Goal: Find specific page/section: Find specific page/section

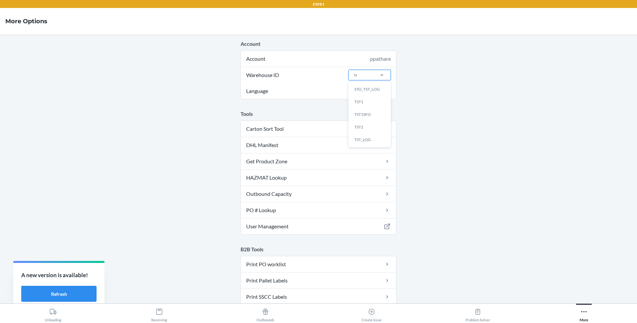
type input "tst"
click at [367, 125] on div "TST2" at bounding box center [371, 127] width 36 height 13
click at [359, 78] on input "tst" at bounding box center [356, 75] width 5 height 6
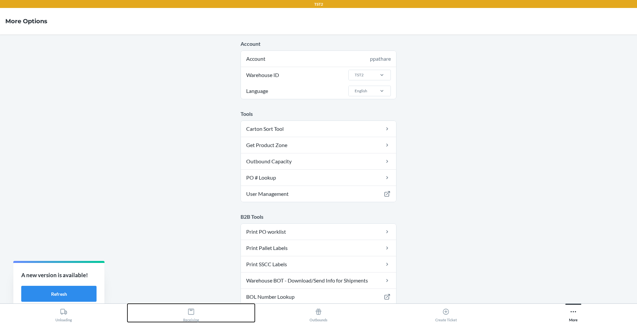
click at [197, 313] on div "Receiving" at bounding box center [191, 313] width 16 height 17
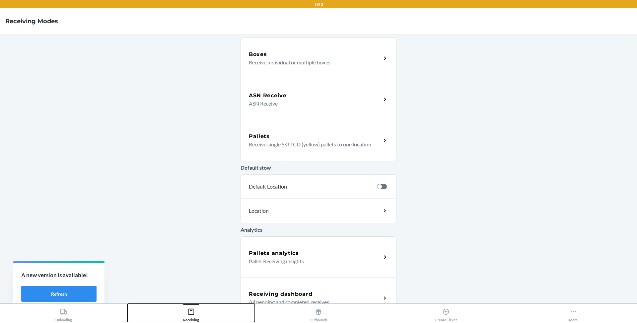
scroll to position [57, 0]
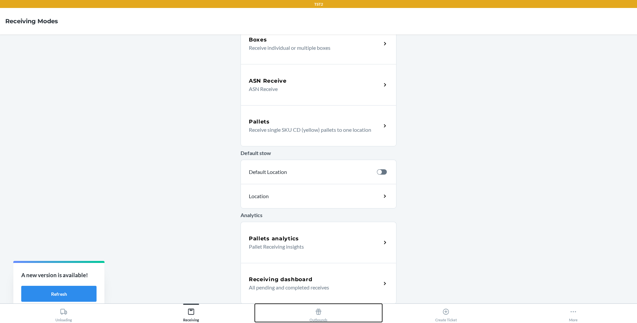
click at [316, 315] on div "Outbounds" at bounding box center [318, 313] width 18 height 17
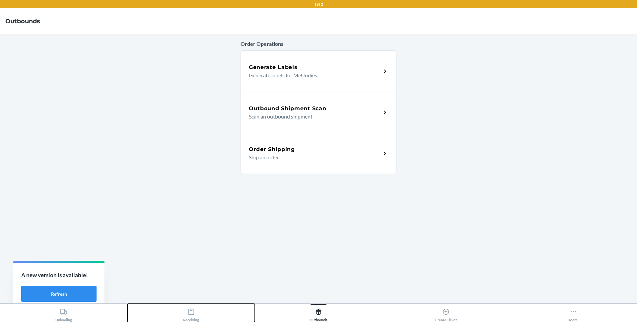
click at [194, 310] on icon at bounding box center [190, 311] width 7 height 7
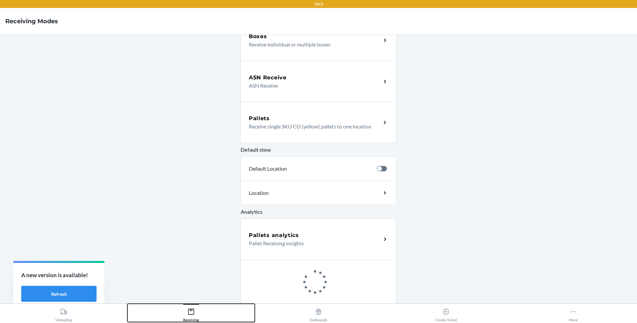
scroll to position [57, 0]
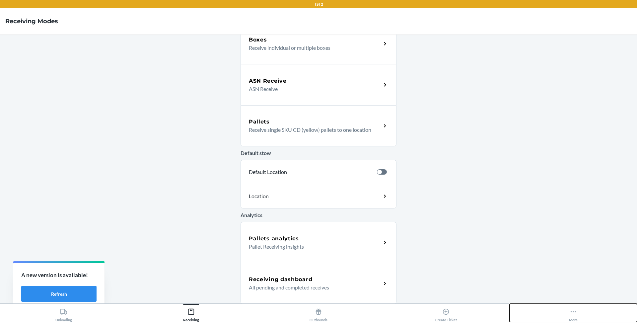
click at [570, 309] on icon at bounding box center [572, 311] width 7 height 7
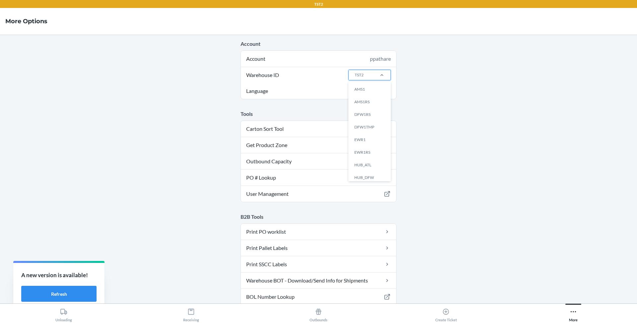
click at [373, 71] on div "TST2" at bounding box center [360, 75] width 25 height 10
click at [354, 72] on input "Warehouse ID option AMS1 focused, 1 of 25. 25 results available. Use Up and Dow…" at bounding box center [354, 75] width 1 height 6
click at [359, 158] on div "TST2" at bounding box center [371, 161] width 36 height 13
click at [354, 78] on input "Warehouse ID option TST2 focused, 24 of 25. 25 results available. Use Up and Do…" at bounding box center [354, 75] width 1 height 6
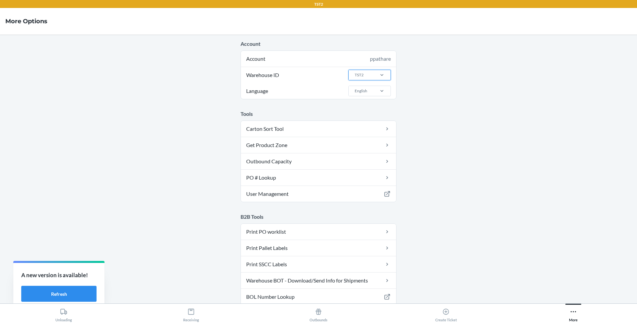
click at [431, 142] on main "Account Account ppathare Warehouse ID option TST2, selected. 0 results availabl…" at bounding box center [318, 168] width 637 height 269
click at [372, 77] on div "TST2" at bounding box center [360, 75] width 25 height 10
click at [354, 77] on input "Warehouse ID TST2" at bounding box center [354, 75] width 1 height 6
click at [409, 94] on main "Account Account ppathare Warehouse ID TST2 Language English Tools Carton Sort T…" at bounding box center [318, 168] width 637 height 269
